Goal: Find specific page/section: Find specific page/section

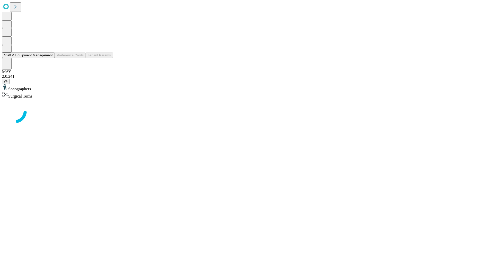
click at [49, 58] on button "Staff & Equipment Management" at bounding box center [28, 54] width 53 height 5
